Goal: Check status: Check status

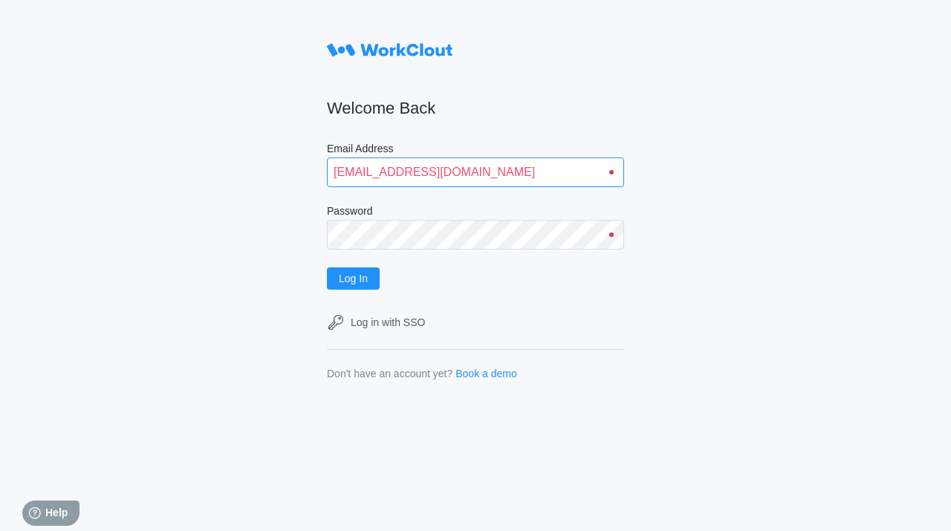
type input "[EMAIL_ADDRESS][DOMAIN_NAME]"
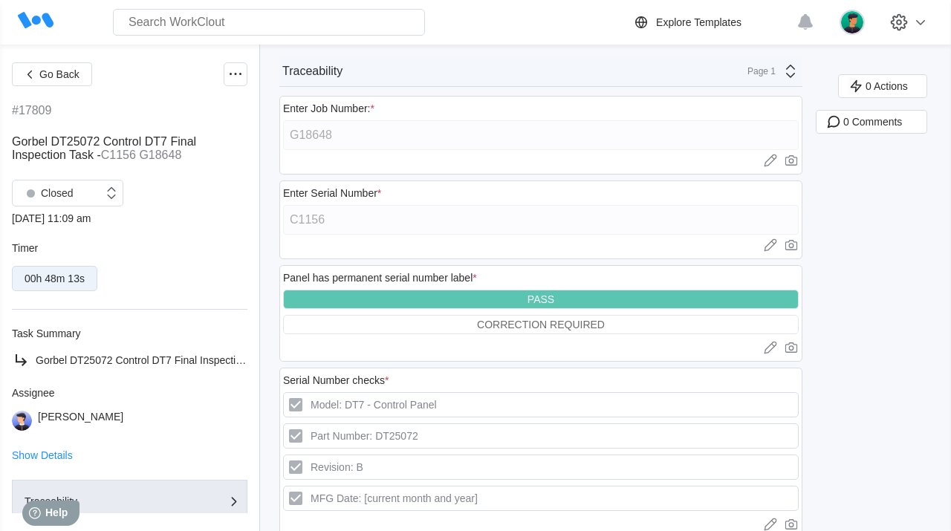
click at [200, 419] on div "Adam Price" at bounding box center [130, 421] width 236 height 20
